Goal: Browse casually

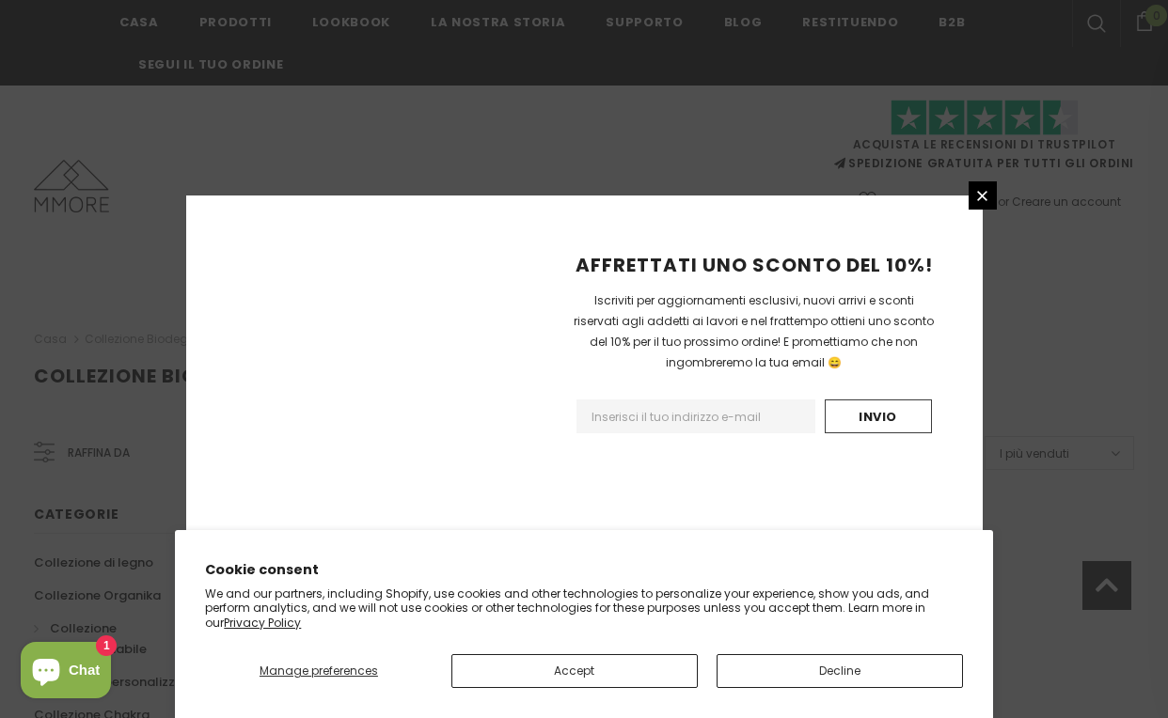
scroll to position [1248, 0]
